Goal: Task Accomplishment & Management: Manage account settings

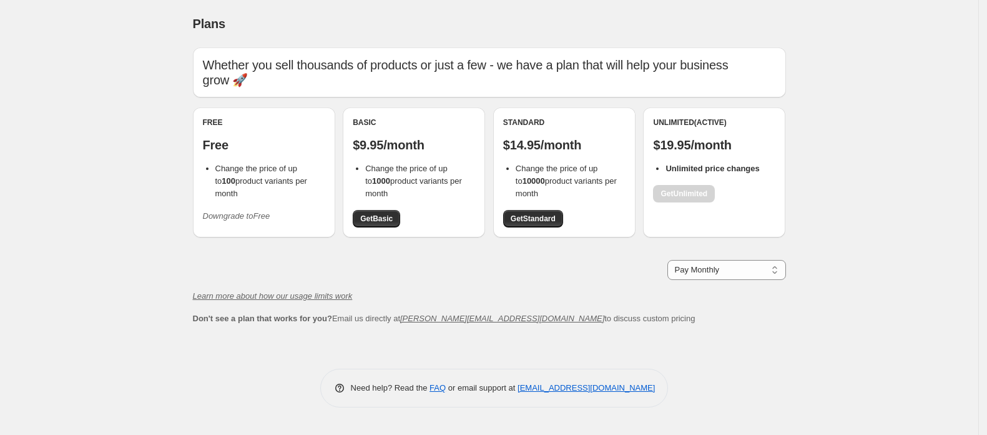
click at [256, 211] on icon "Downgrade to Free" at bounding box center [236, 215] width 67 height 9
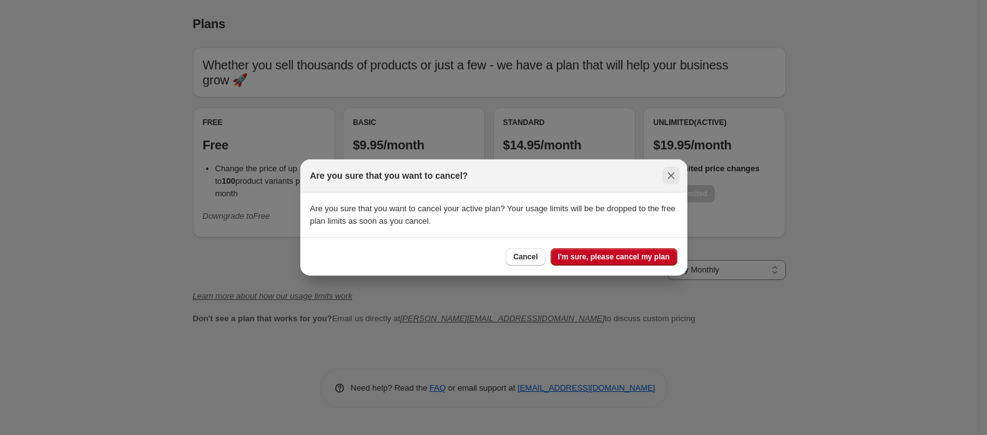
click at [669, 174] on icon "Close" at bounding box center [671, 175] width 7 height 7
